Goal: Task Accomplishment & Management: Complete application form

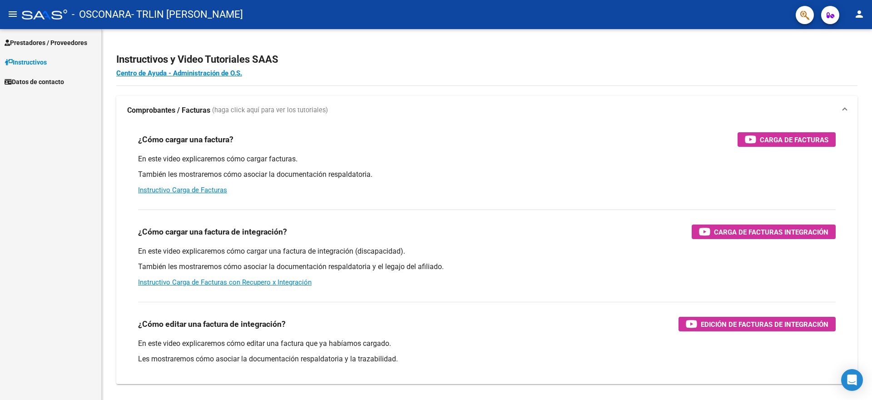
click at [47, 44] on span "Prestadores / Proveedores" at bounding box center [46, 43] width 83 height 10
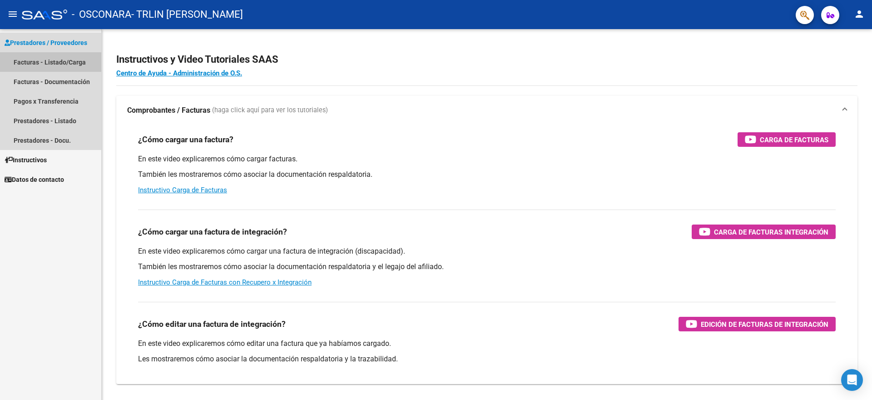
click at [54, 60] on link "Facturas - Listado/Carga" at bounding box center [50, 62] width 101 height 20
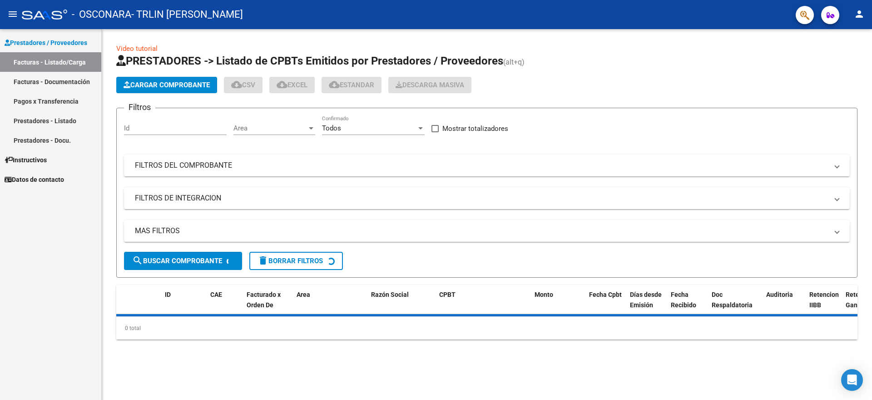
click at [141, 79] on button "Cargar Comprobante" at bounding box center [166, 85] width 101 height 16
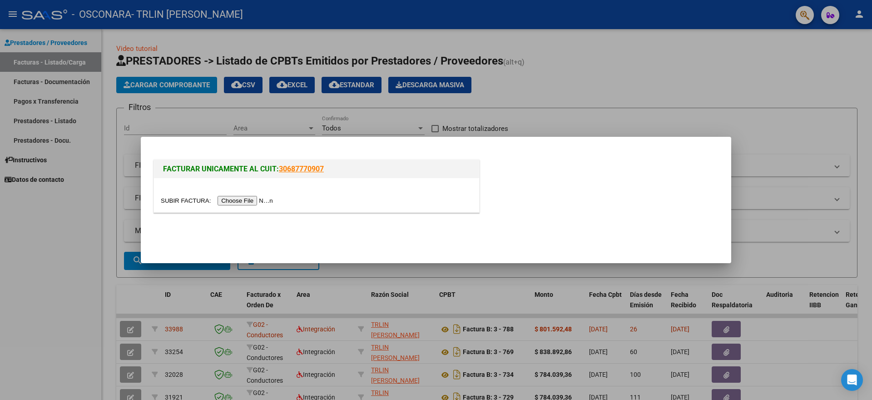
click at [258, 200] on input "file" at bounding box center [218, 201] width 115 height 10
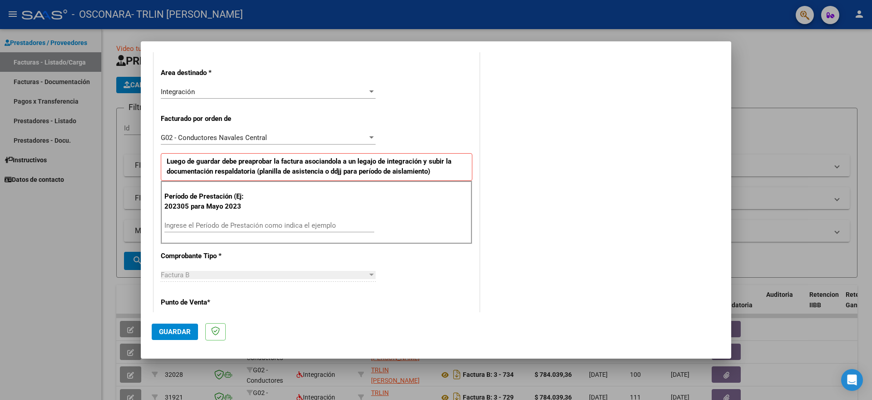
scroll to position [227, 0]
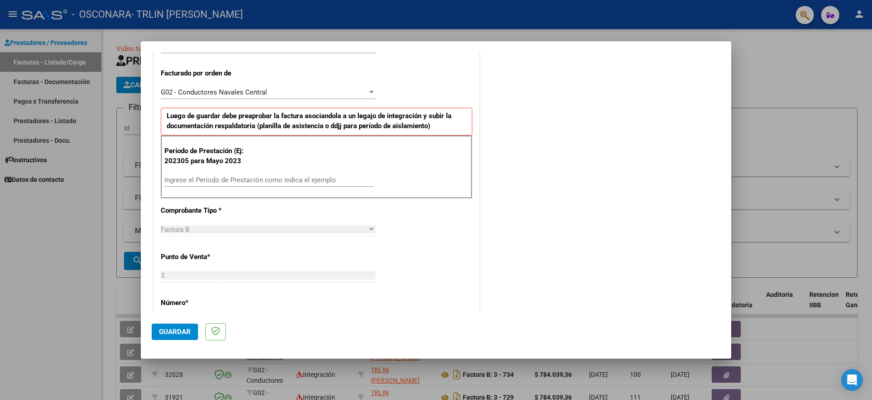
click at [170, 179] on input "Ingrese el Período de Prestación como indica el ejemplo" at bounding box center [269, 180] width 210 height 8
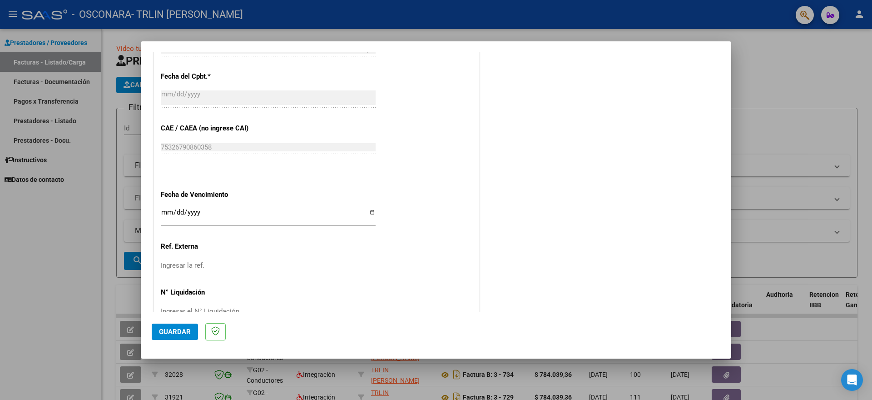
scroll to position [557, 0]
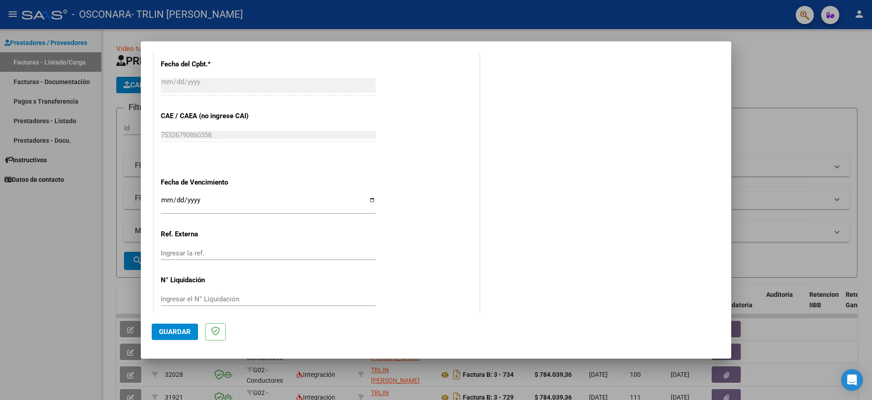
type input "202507"
click at [164, 196] on input "Ingresar la fecha" at bounding box center [268, 203] width 215 height 15
type input "[DATE]"
click at [163, 334] on span "Guardar" at bounding box center [175, 331] width 32 height 8
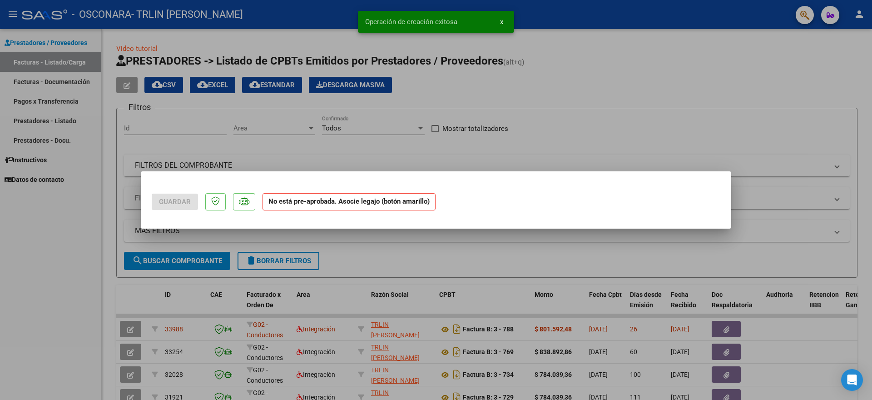
scroll to position [0, 0]
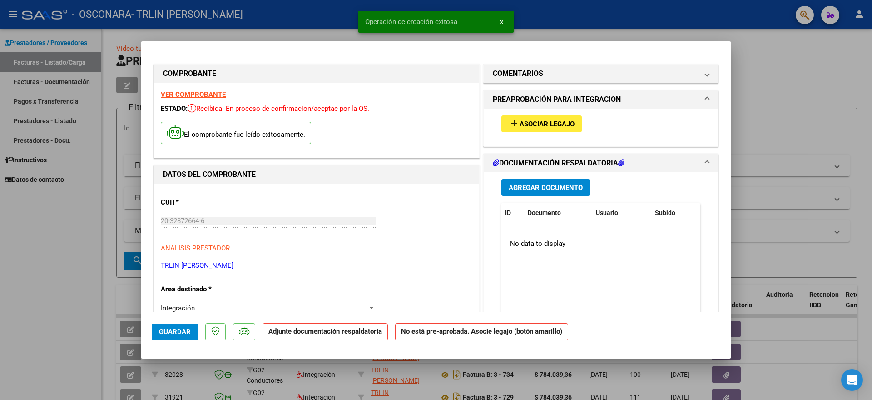
click at [558, 188] on span "Agregar Documento" at bounding box center [545, 187] width 74 height 8
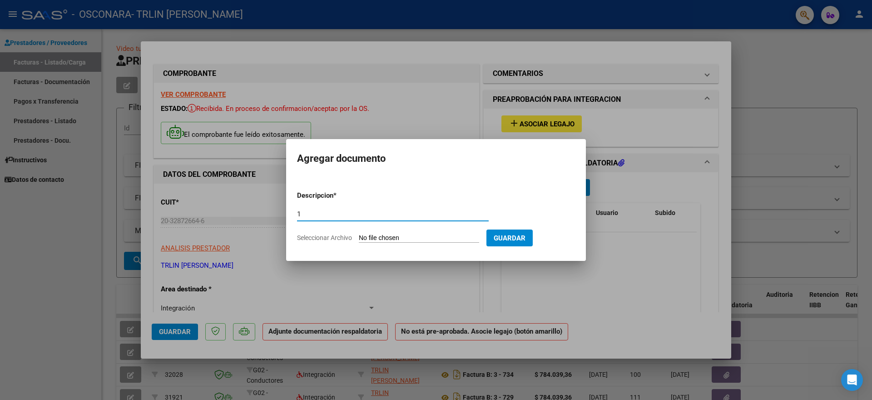
type input "1"
click at [333, 236] on span "Seleccionar Archivo" at bounding box center [324, 237] width 55 height 7
click at [359, 236] on input "Seleccionar Archivo" at bounding box center [419, 238] width 120 height 9
type input "C:\fakepath\img20250810_22110280.pdf"
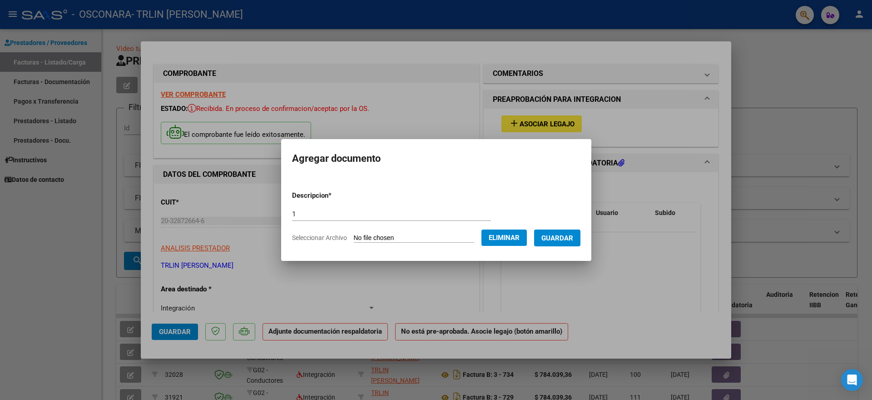
click at [559, 235] on span "Guardar" at bounding box center [557, 238] width 32 height 8
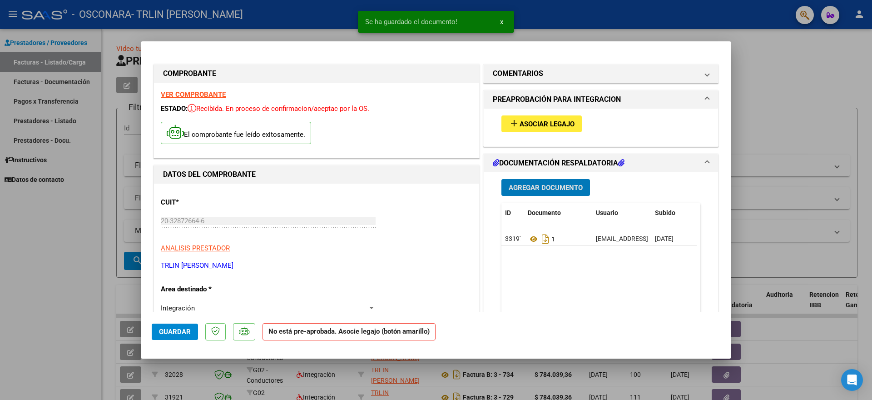
click at [550, 187] on span "Agregar Documento" at bounding box center [545, 187] width 74 height 8
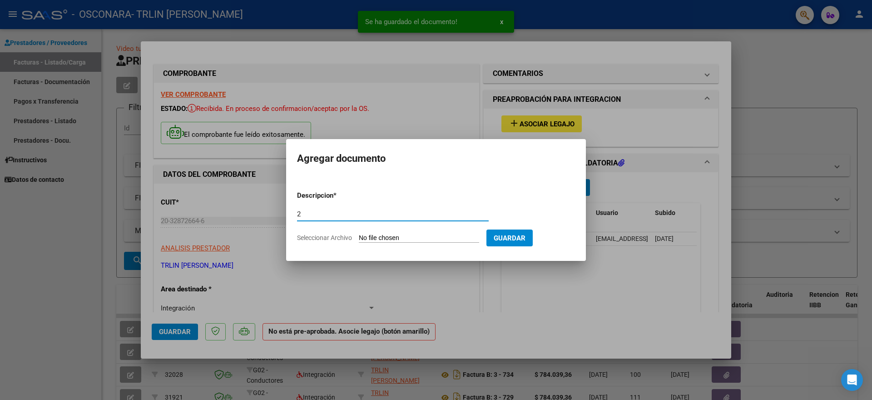
type input "2"
click at [341, 238] on span "Seleccionar Archivo" at bounding box center [324, 237] width 55 height 7
click at [359, 238] on input "Seleccionar Archivo" at bounding box center [419, 238] width 120 height 9
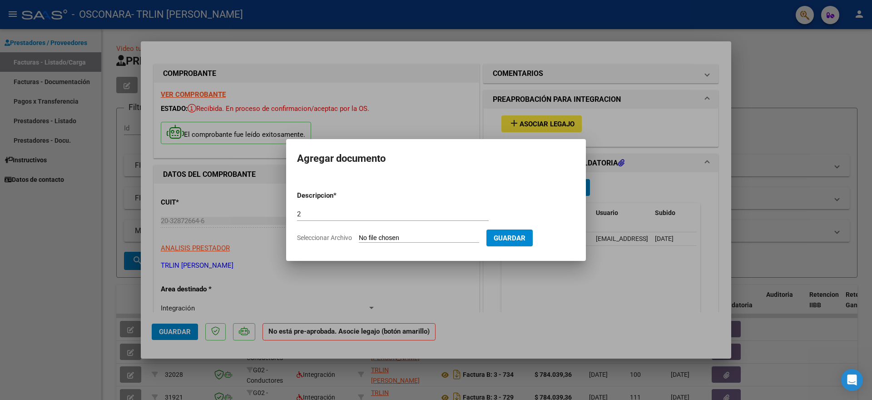
type input "C:\fakepath\img20250810_22113533.pdf"
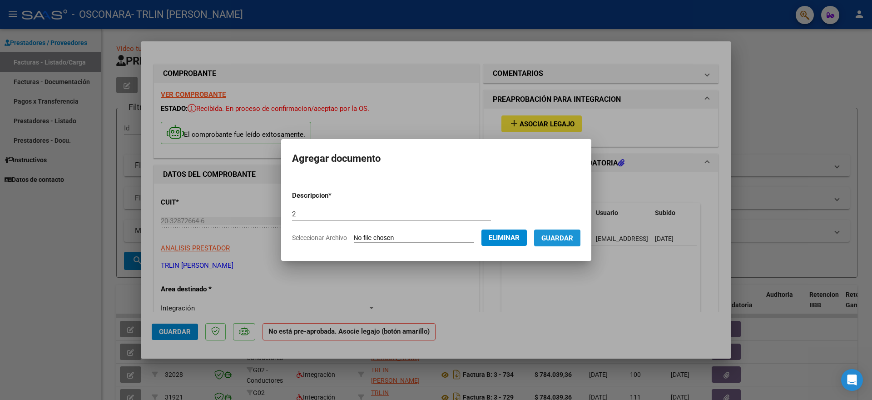
click at [562, 236] on span "Guardar" at bounding box center [557, 238] width 32 height 8
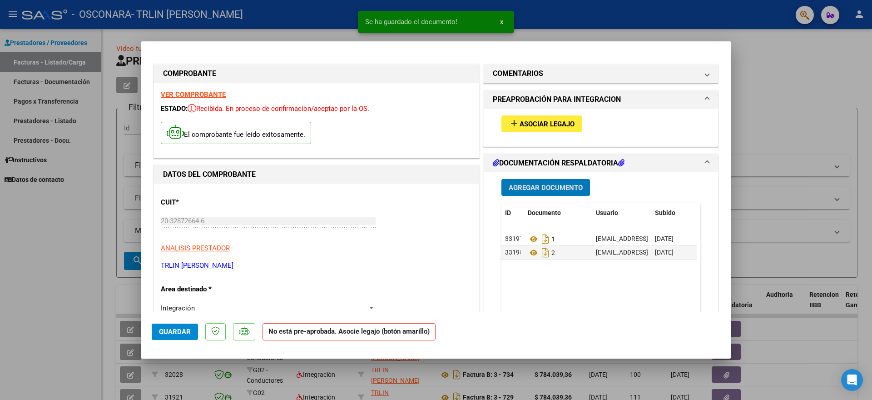
click at [561, 183] on span "Agregar Documento" at bounding box center [545, 187] width 74 height 8
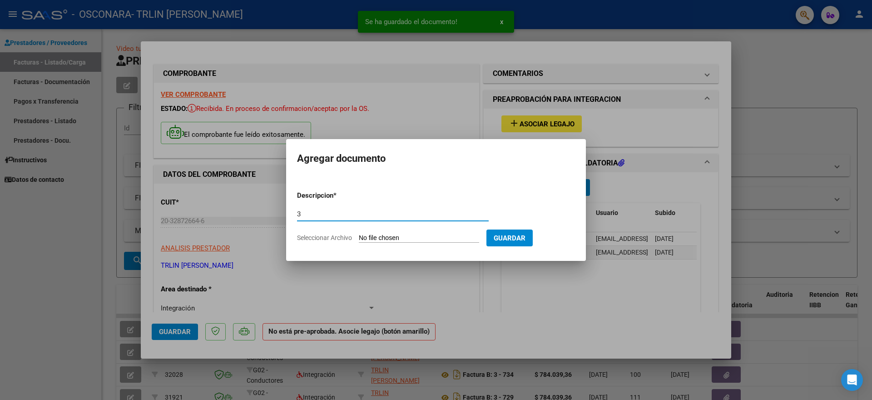
type input "3"
click at [319, 237] on span "Seleccionar Archivo" at bounding box center [324, 237] width 55 height 7
click at [359, 237] on input "Seleccionar Archivo" at bounding box center [419, 238] width 120 height 9
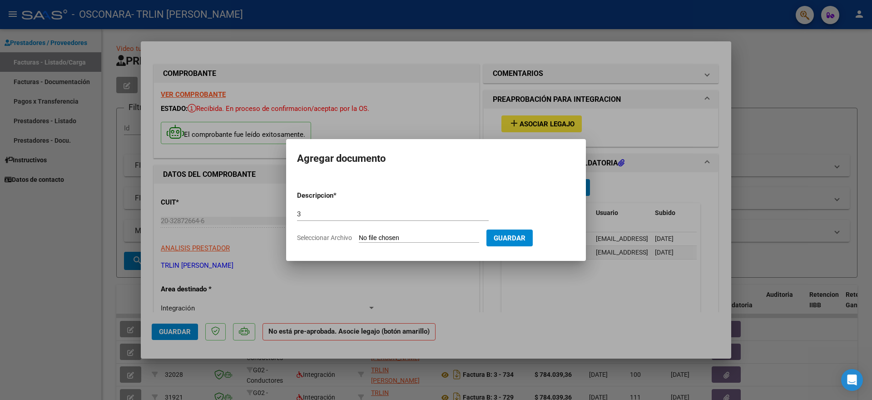
type input "C:\fakepath\img20250810_22120817.pdf"
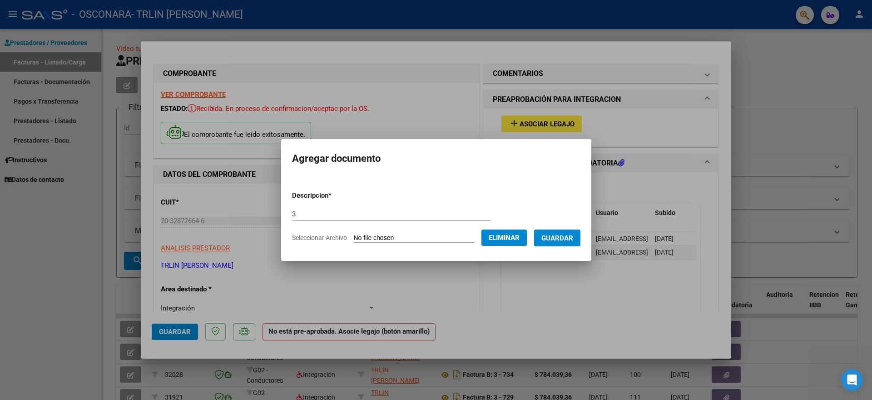
click at [568, 239] on span "Guardar" at bounding box center [557, 238] width 32 height 8
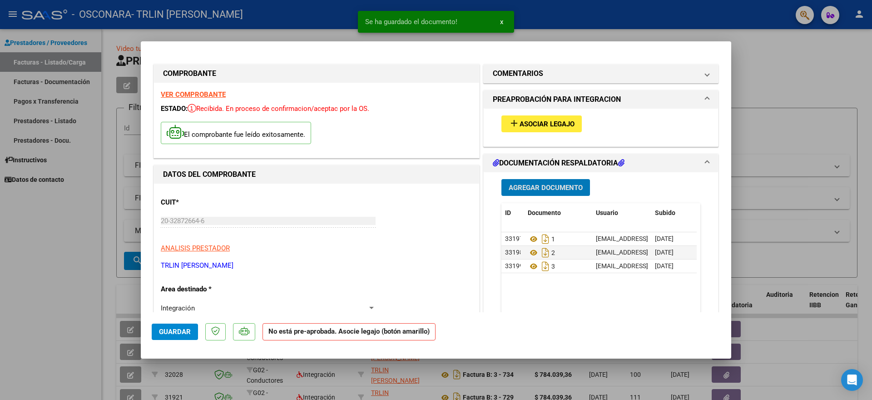
click at [562, 188] on span "Agregar Documento" at bounding box center [545, 187] width 74 height 8
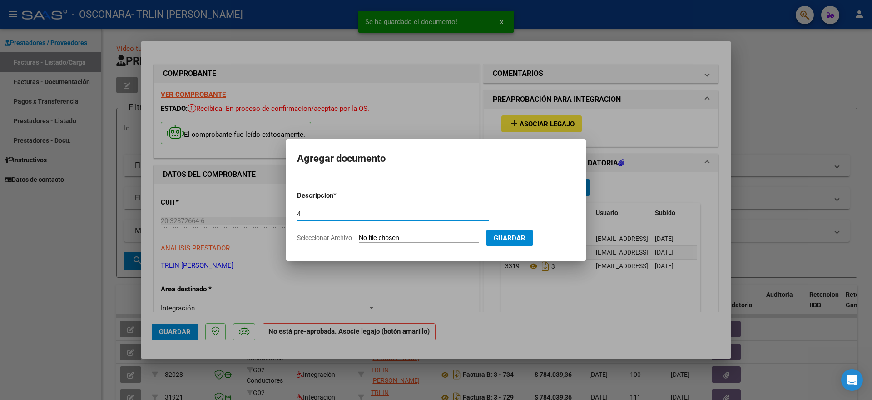
type input "4"
click at [341, 237] on span "Seleccionar Archivo" at bounding box center [324, 237] width 55 height 7
click at [359, 237] on input "Seleccionar Archivo" at bounding box center [419, 238] width 120 height 9
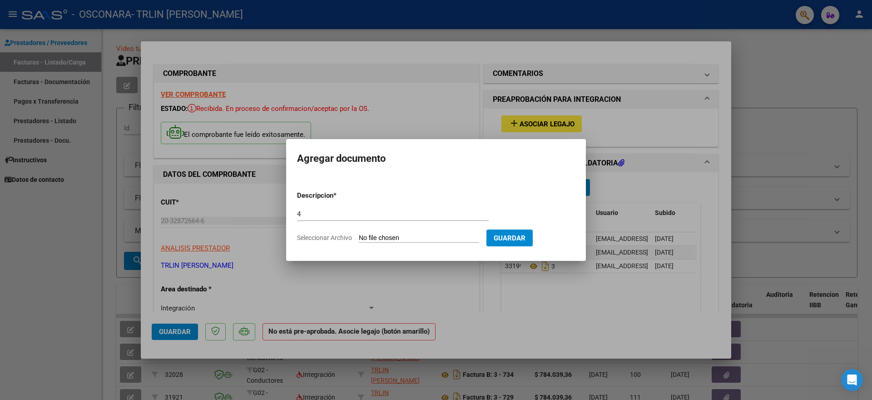
type input "C:\fakepath\img20250810_22141699.pdf"
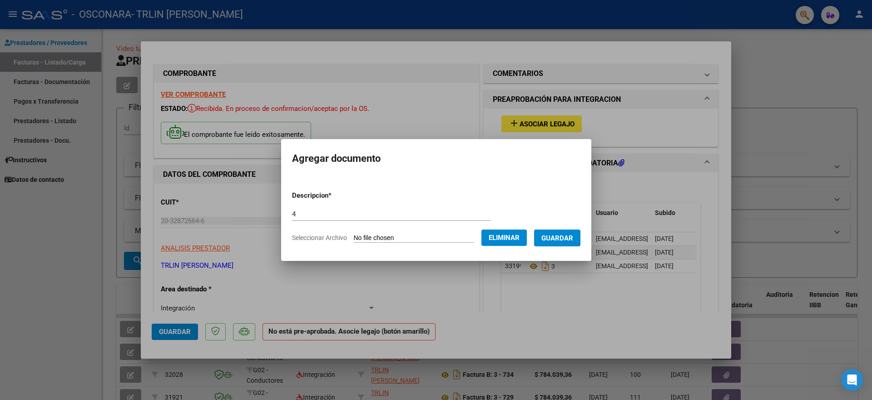
click at [562, 234] on span "Guardar" at bounding box center [557, 238] width 32 height 8
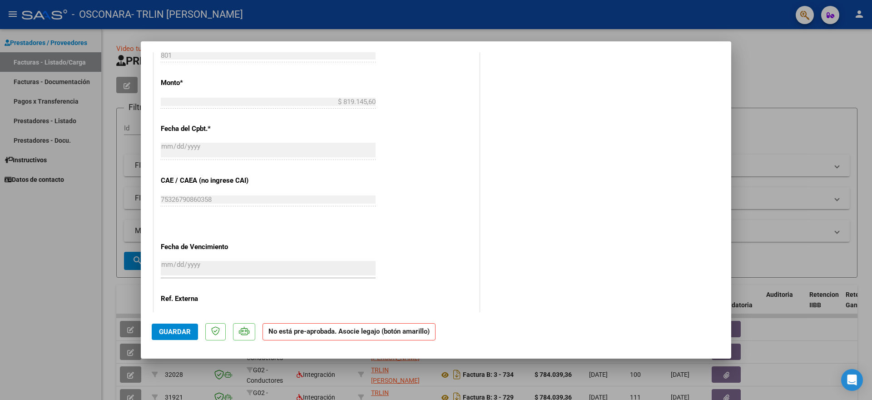
scroll to position [564, 0]
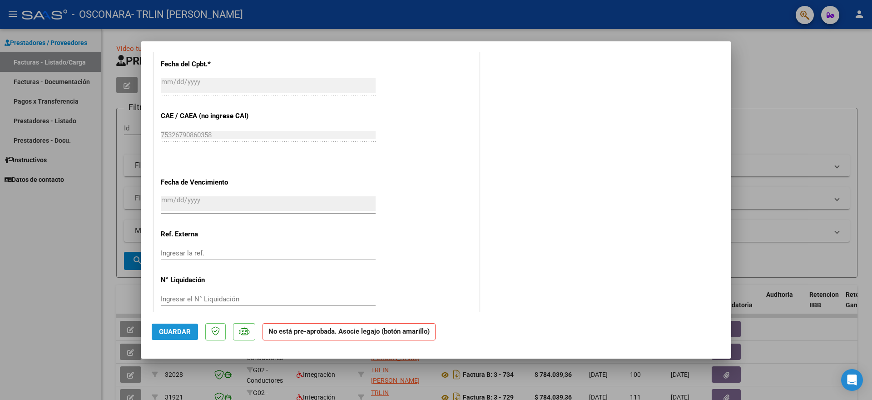
click at [191, 330] on button "Guardar" at bounding box center [175, 331] width 46 height 16
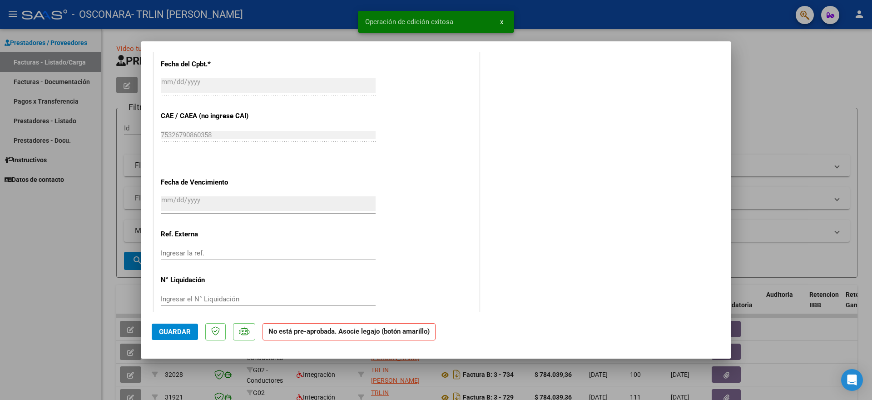
click at [54, 57] on div at bounding box center [436, 200] width 872 height 400
type input "$ 0,00"
